Goal: Information Seeking & Learning: Learn about a topic

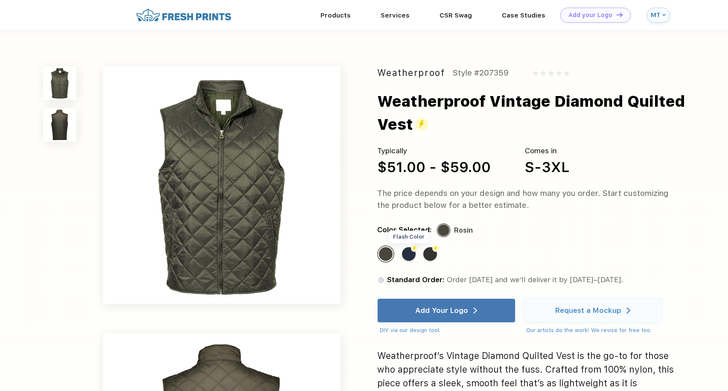
click at [410, 254] on div "Flash Color" at bounding box center [409, 254] width 14 height 14
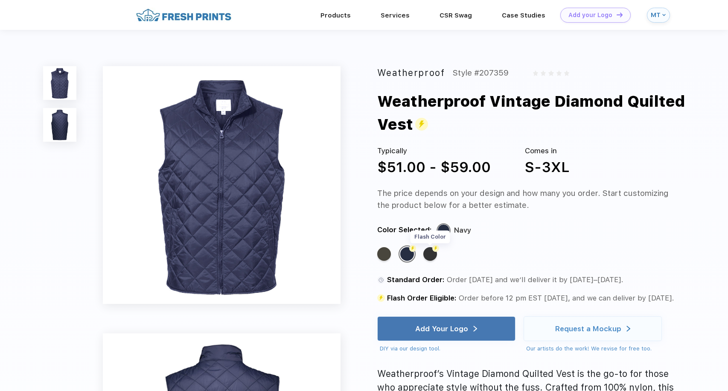
click at [426, 253] on div "Flash Color" at bounding box center [430, 254] width 14 height 14
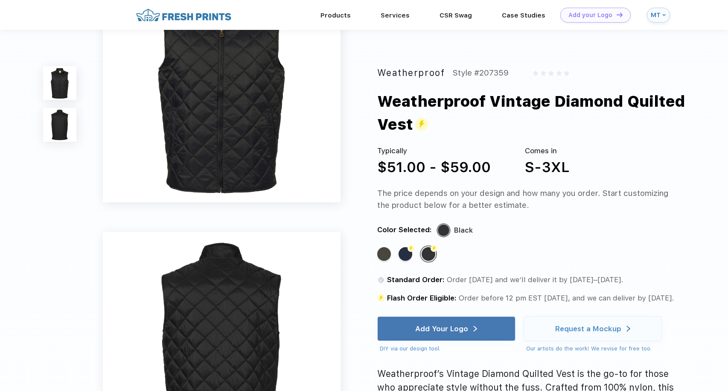
scroll to position [21, 0]
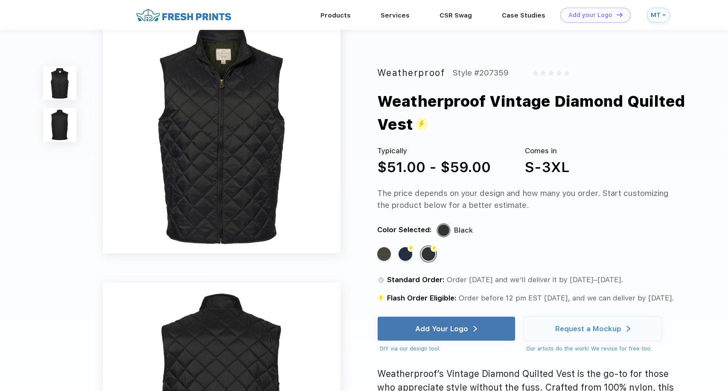
click at [65, 123] on img at bounding box center [59, 124] width 33 height 33
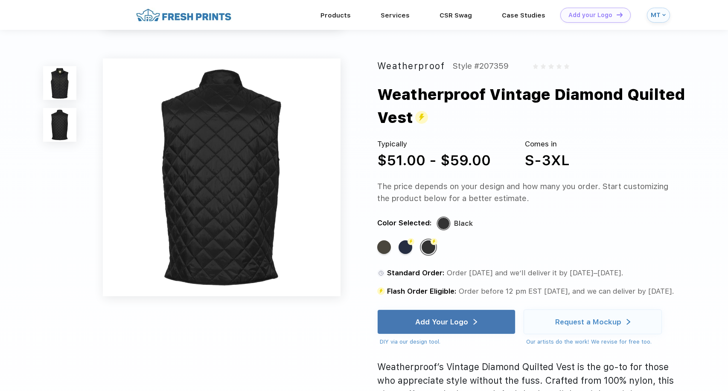
click at [67, 73] on img at bounding box center [59, 82] width 33 height 33
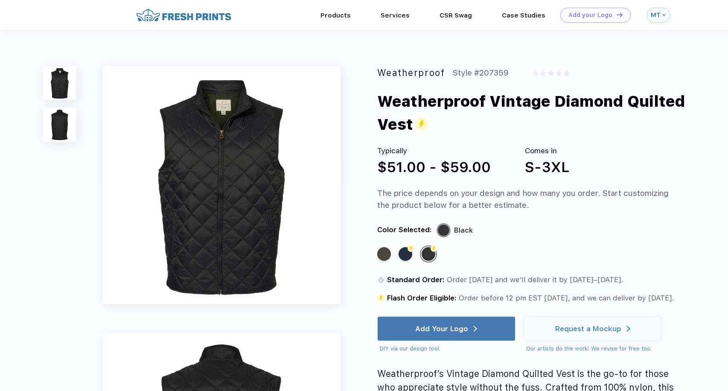
scroll to position [0, 0]
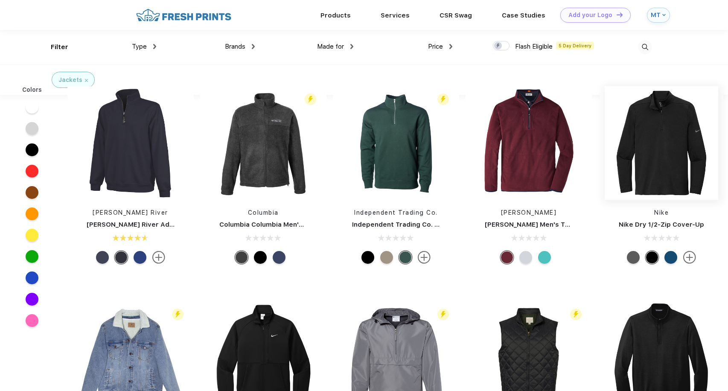
click at [671, 119] on img at bounding box center [662, 143] width 114 height 114
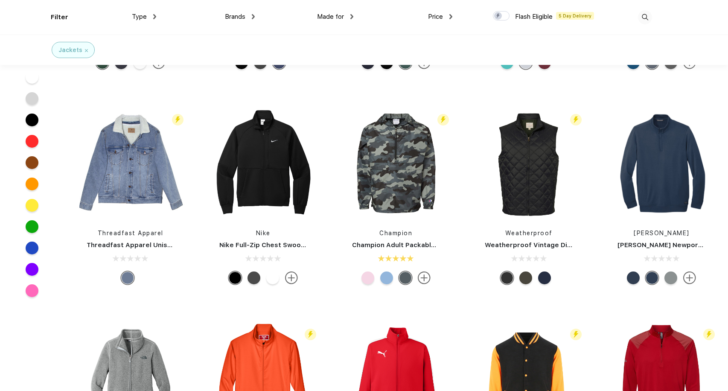
scroll to position [172, 0]
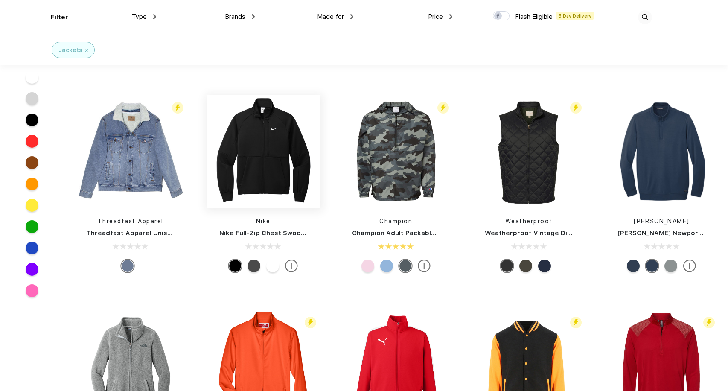
click at [271, 172] on img at bounding box center [264, 152] width 114 height 114
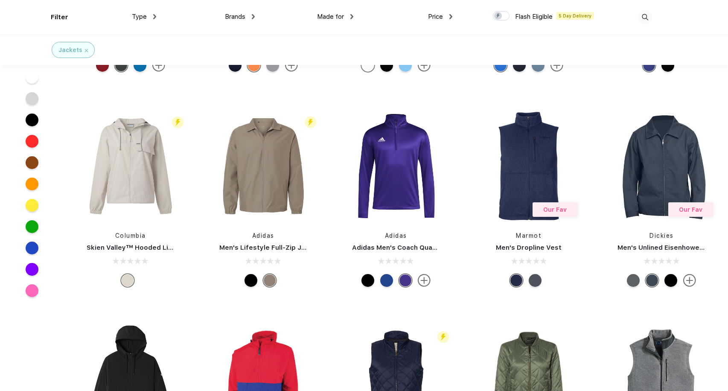
scroll to position [1672, 0]
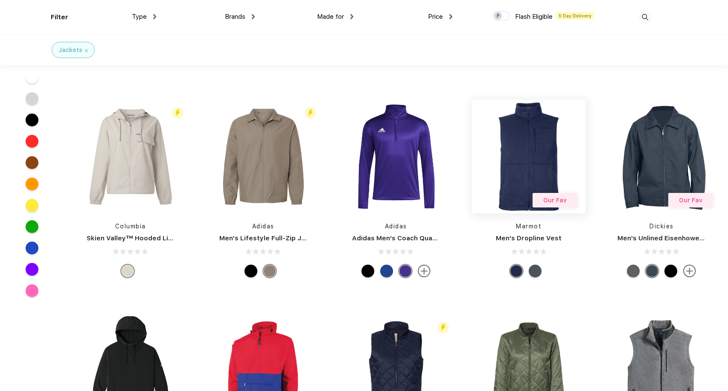
click at [528, 161] on img at bounding box center [529, 157] width 114 height 114
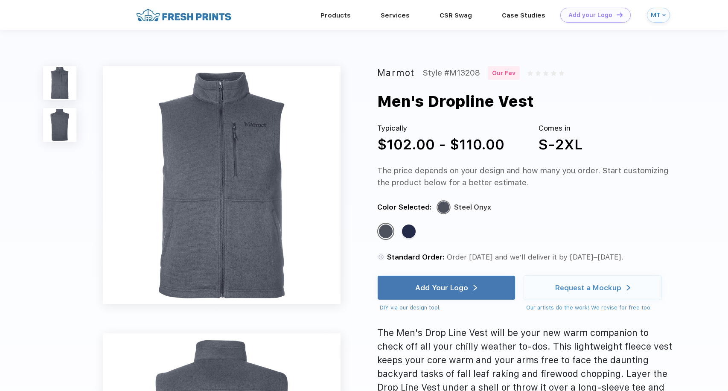
click at [57, 125] on img at bounding box center [59, 124] width 33 height 33
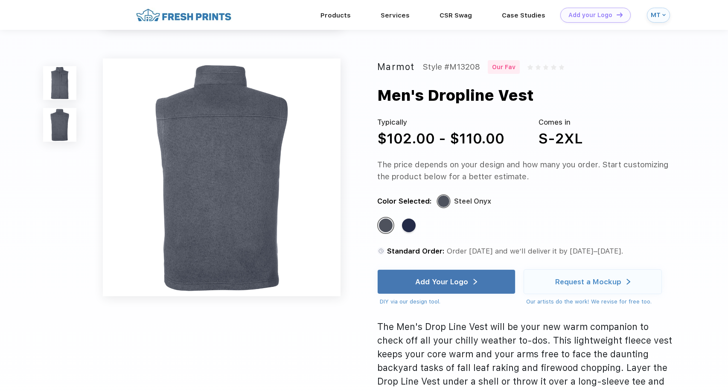
click at [53, 92] on img at bounding box center [59, 82] width 33 height 33
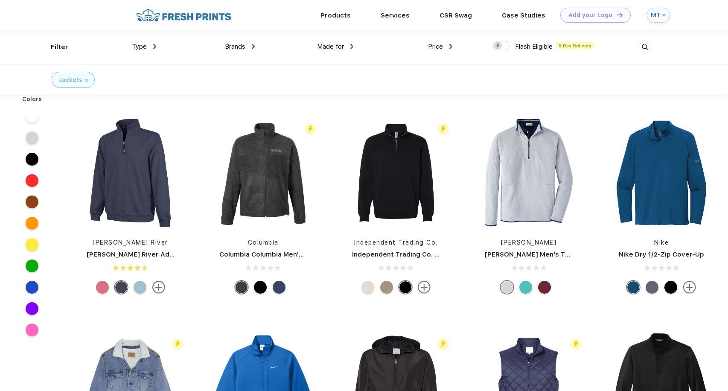
click at [204, 17] on img at bounding box center [184, 15] width 100 height 15
